Goal: Transaction & Acquisition: Purchase product/service

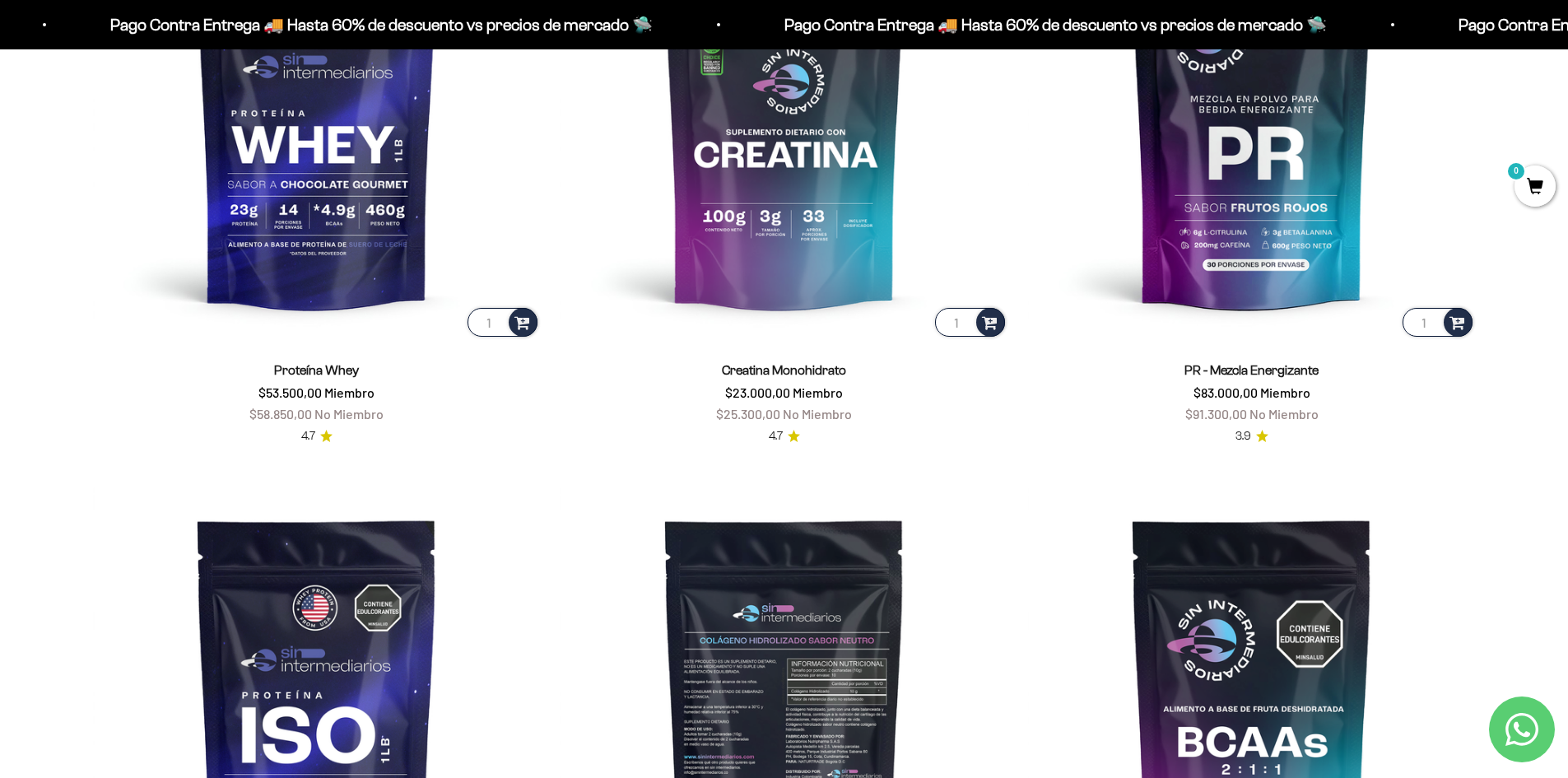
scroll to position [819, 0]
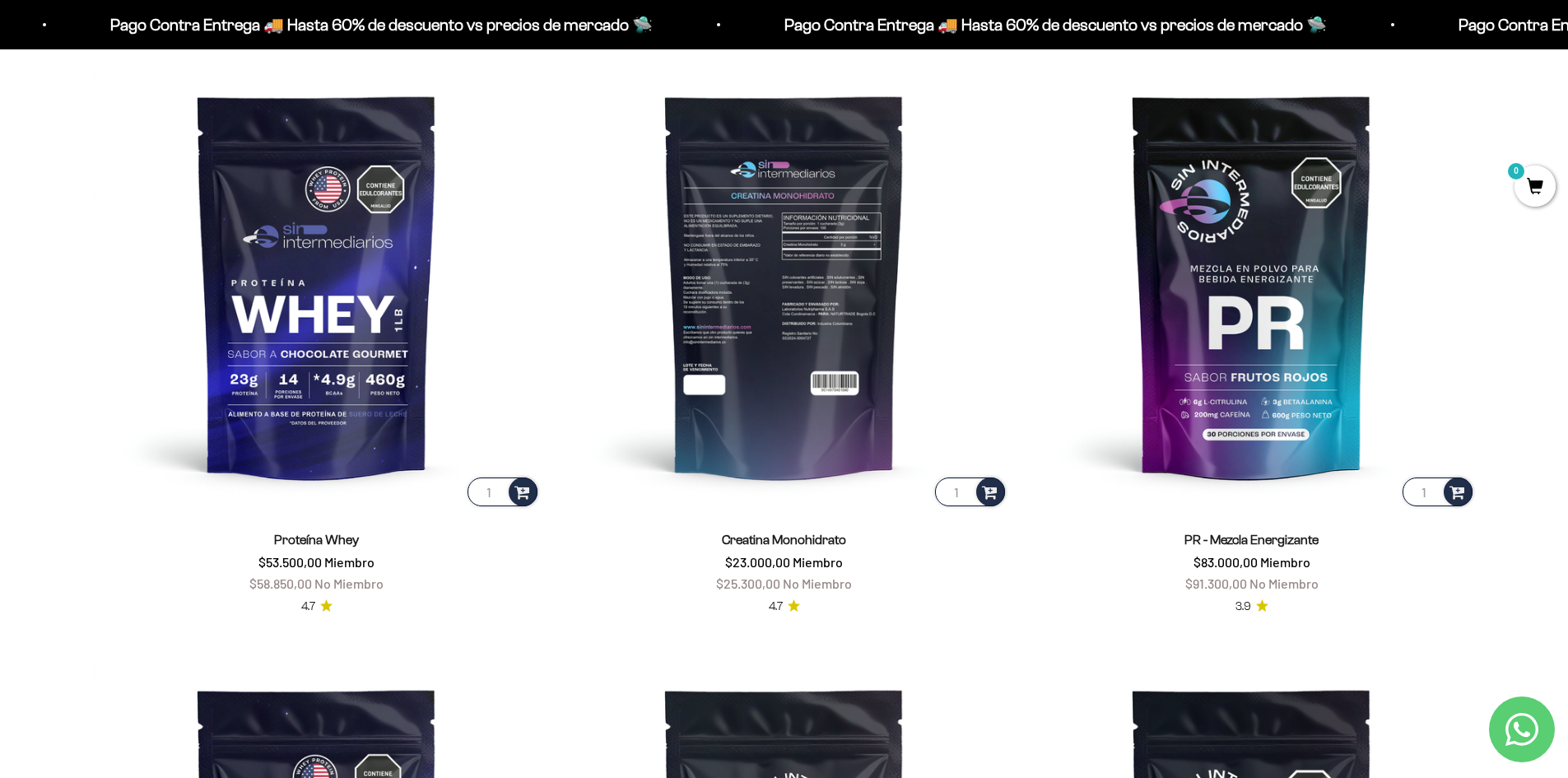
click at [743, 319] on img at bounding box center [785, 286] width 448 height 448
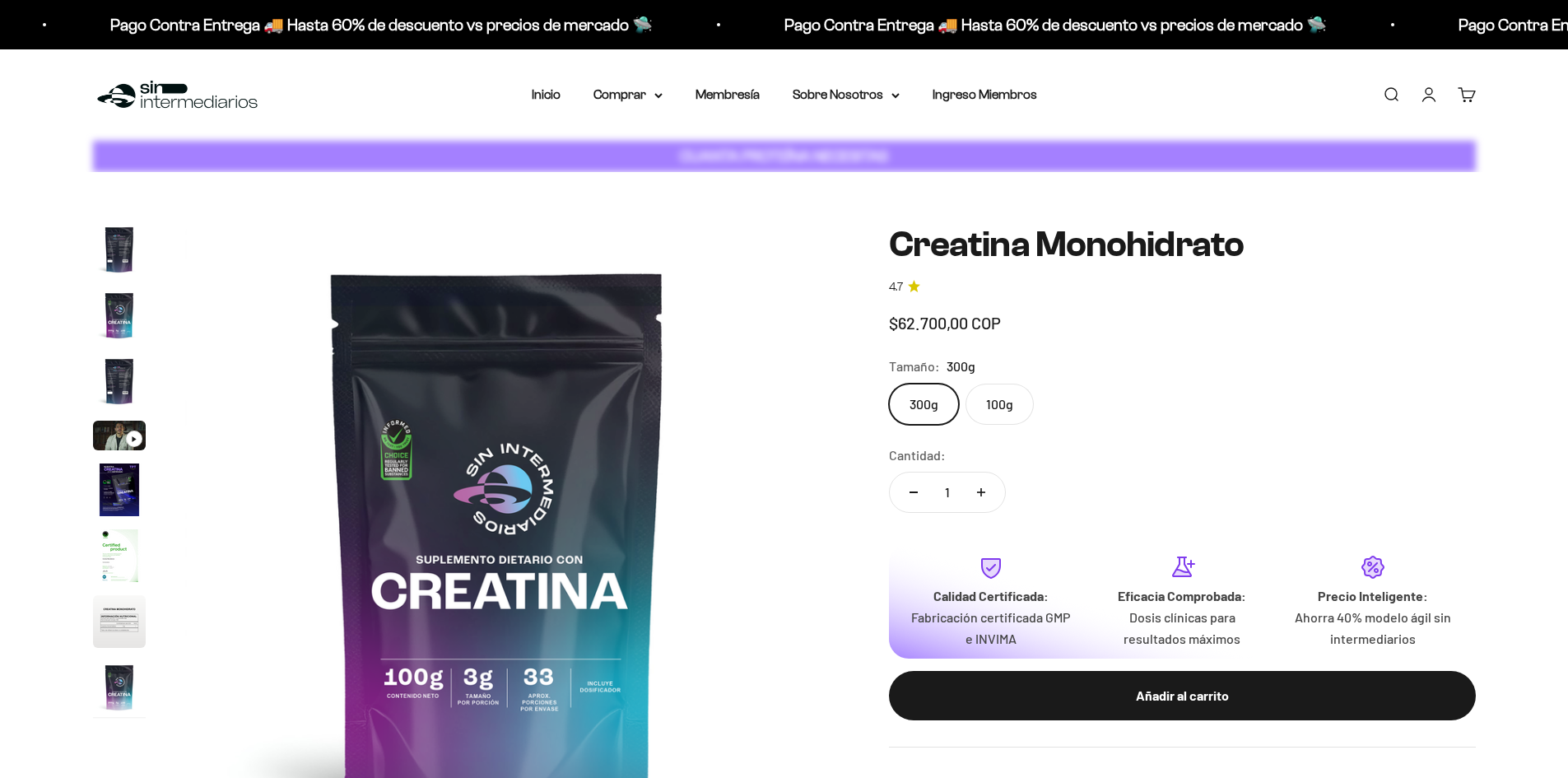
scroll to position [0, 5158]
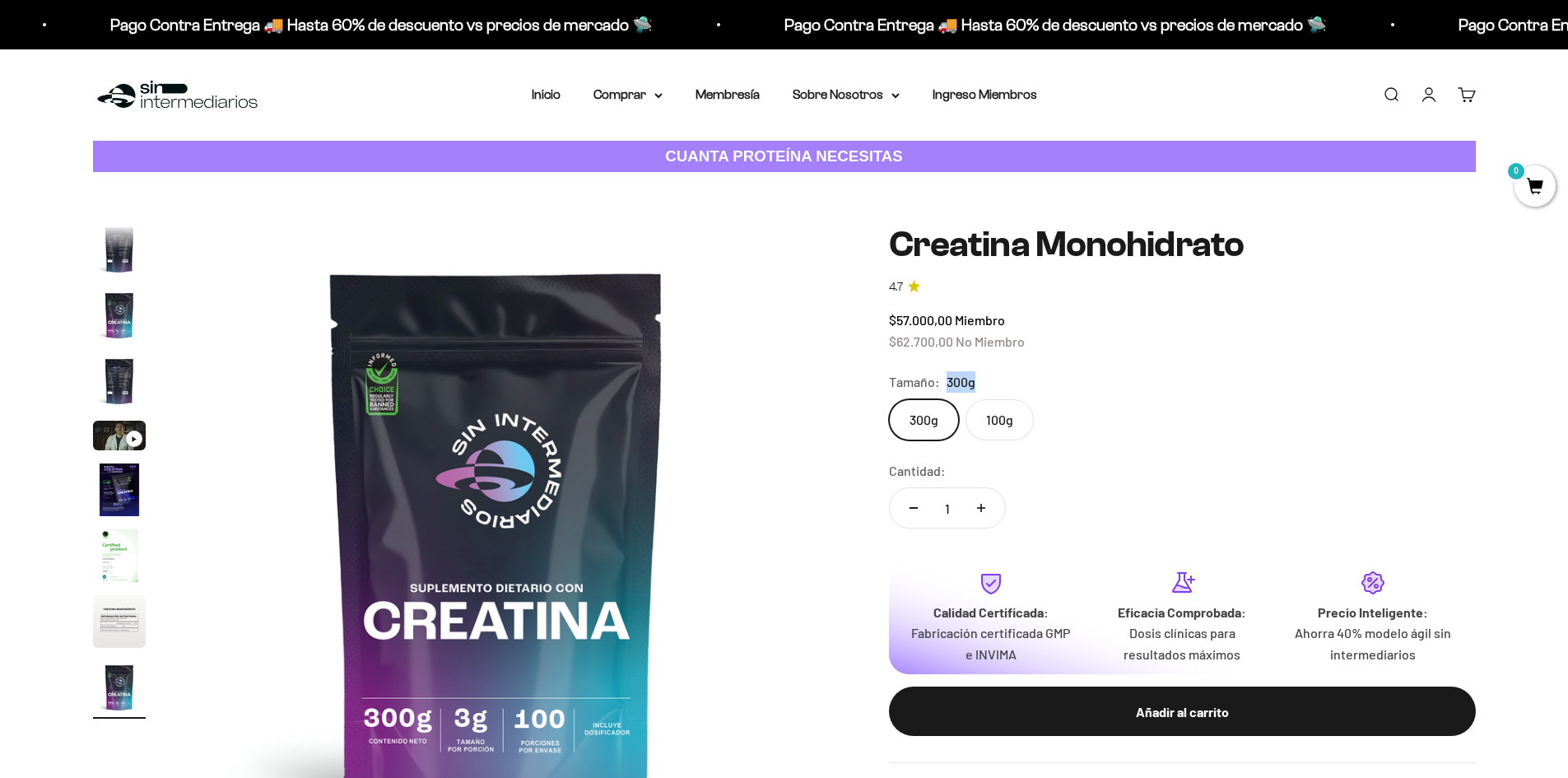
drag, startPoint x: 980, startPoint y: 376, endPoint x: 942, endPoint y: 382, distance: 38.5
click at [941, 382] on div "Tamaño: 300g" at bounding box center [1182, 382] width 587 height 21
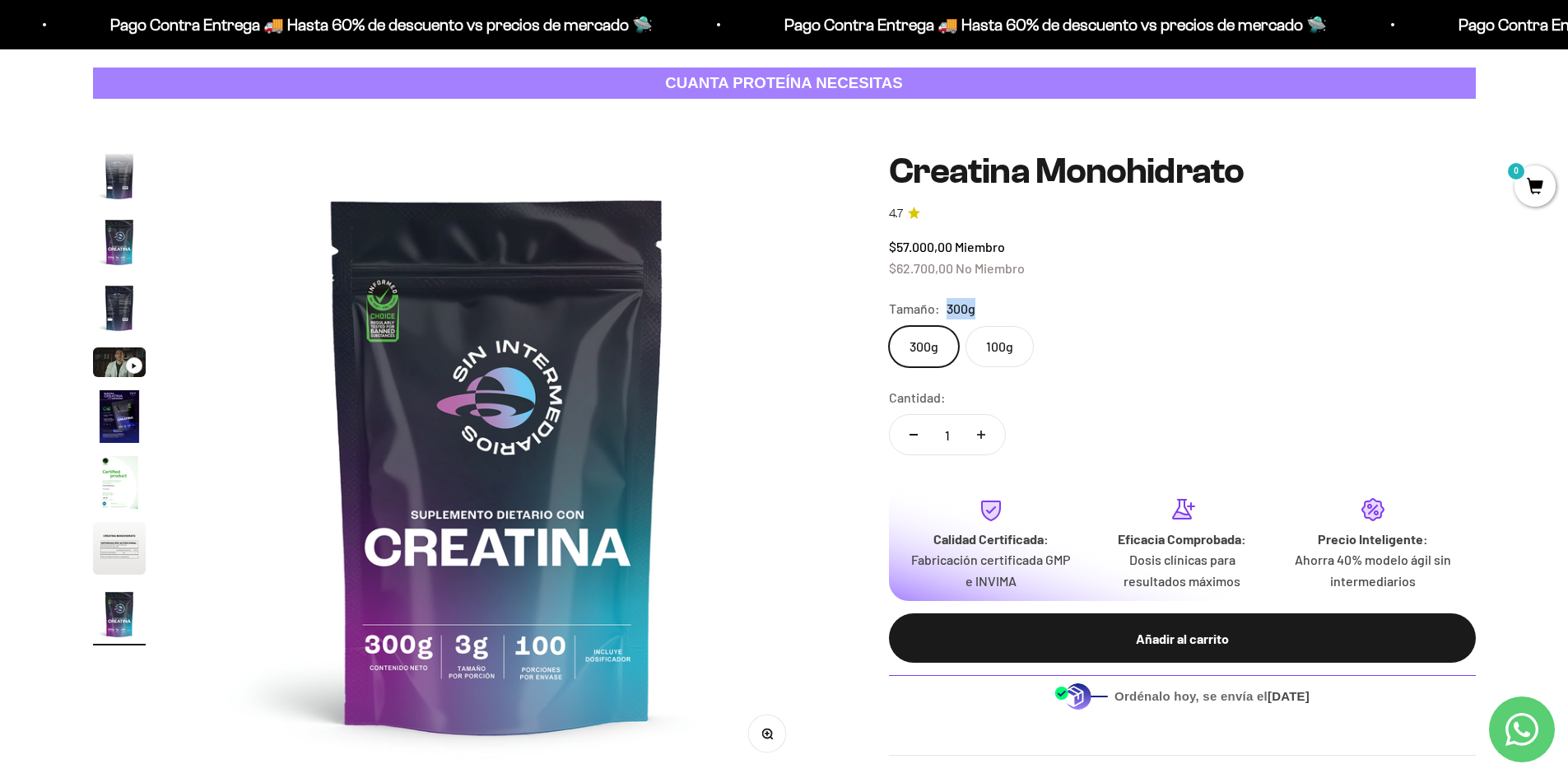
scroll to position [0, 0]
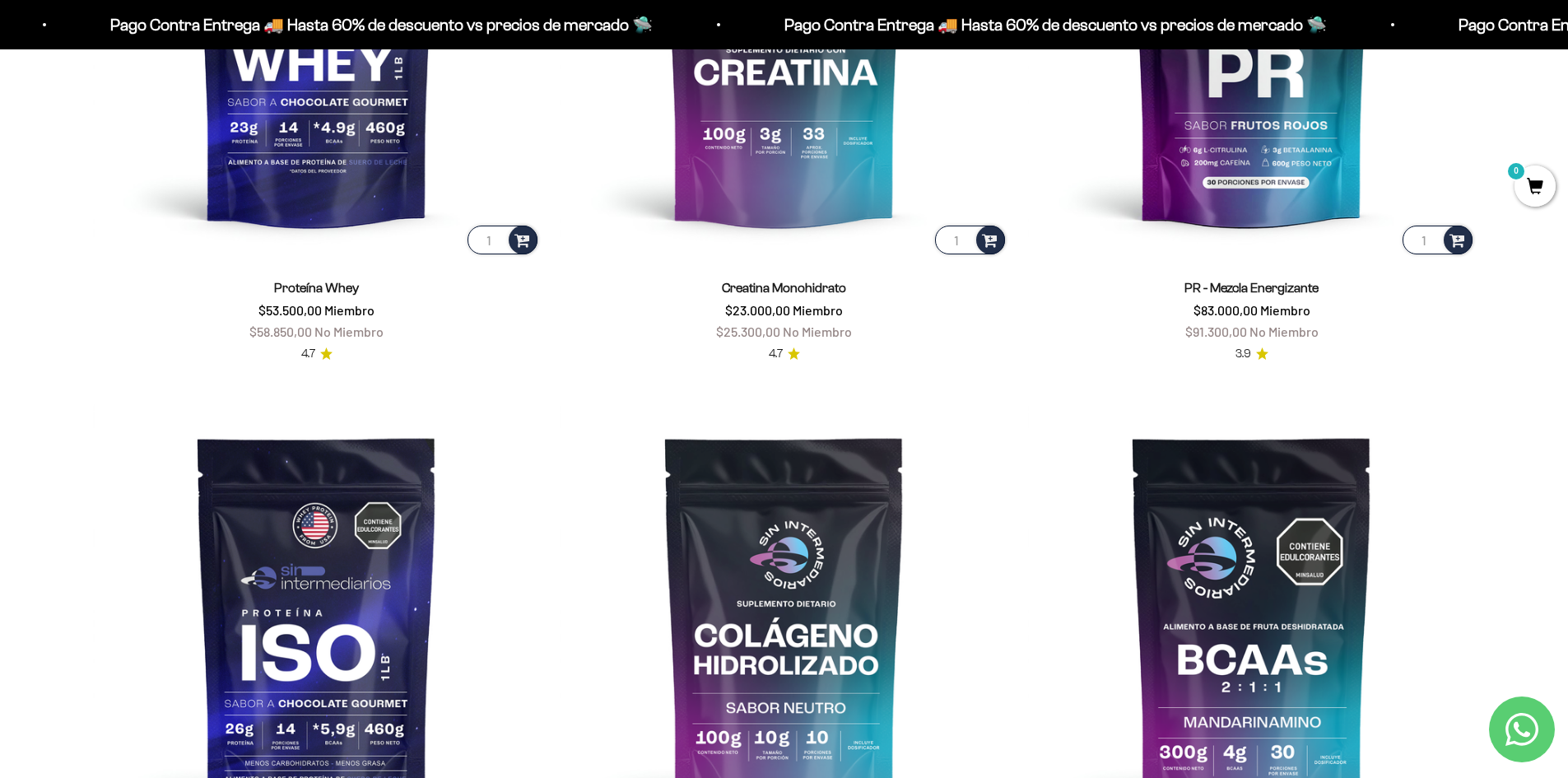
scroll to position [1314, 0]
